Goal: Check status: Check status

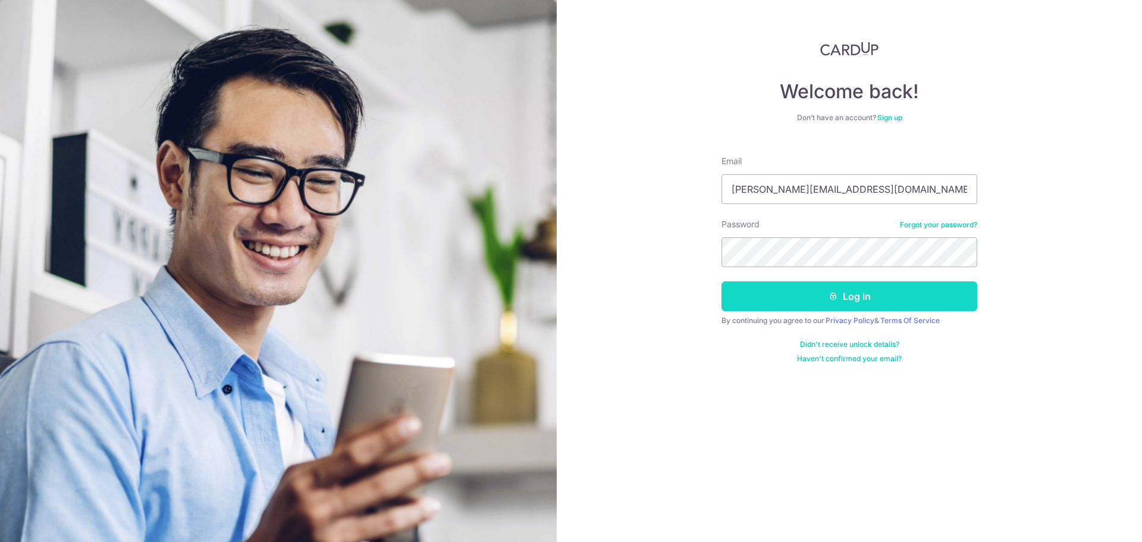
click at [900, 301] on button "Log in" at bounding box center [850, 296] width 256 height 30
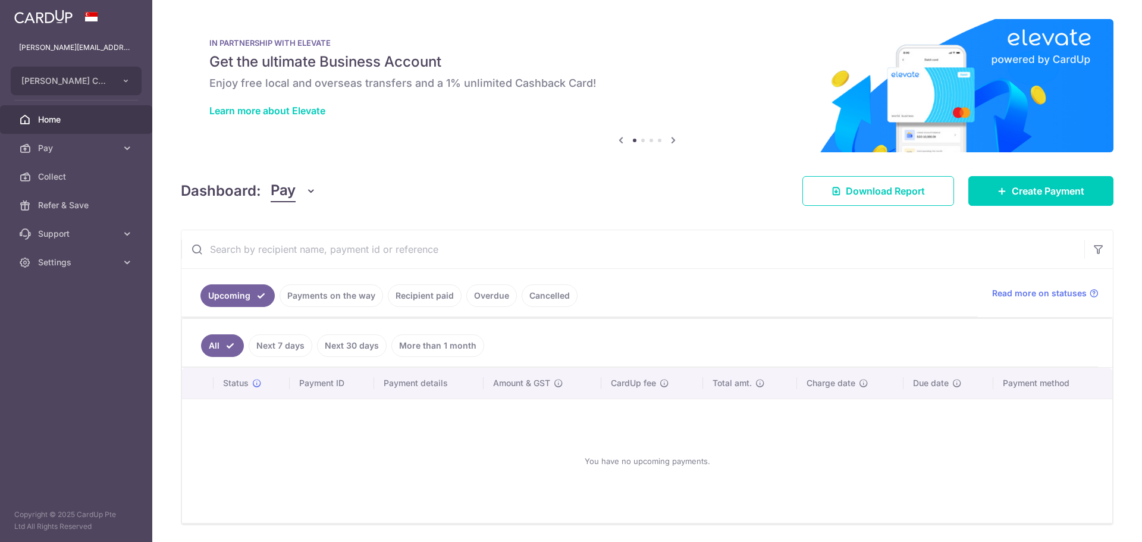
click at [352, 294] on link "Payments on the way" at bounding box center [332, 295] width 104 height 23
